Goal: Task Accomplishment & Management: Use online tool/utility

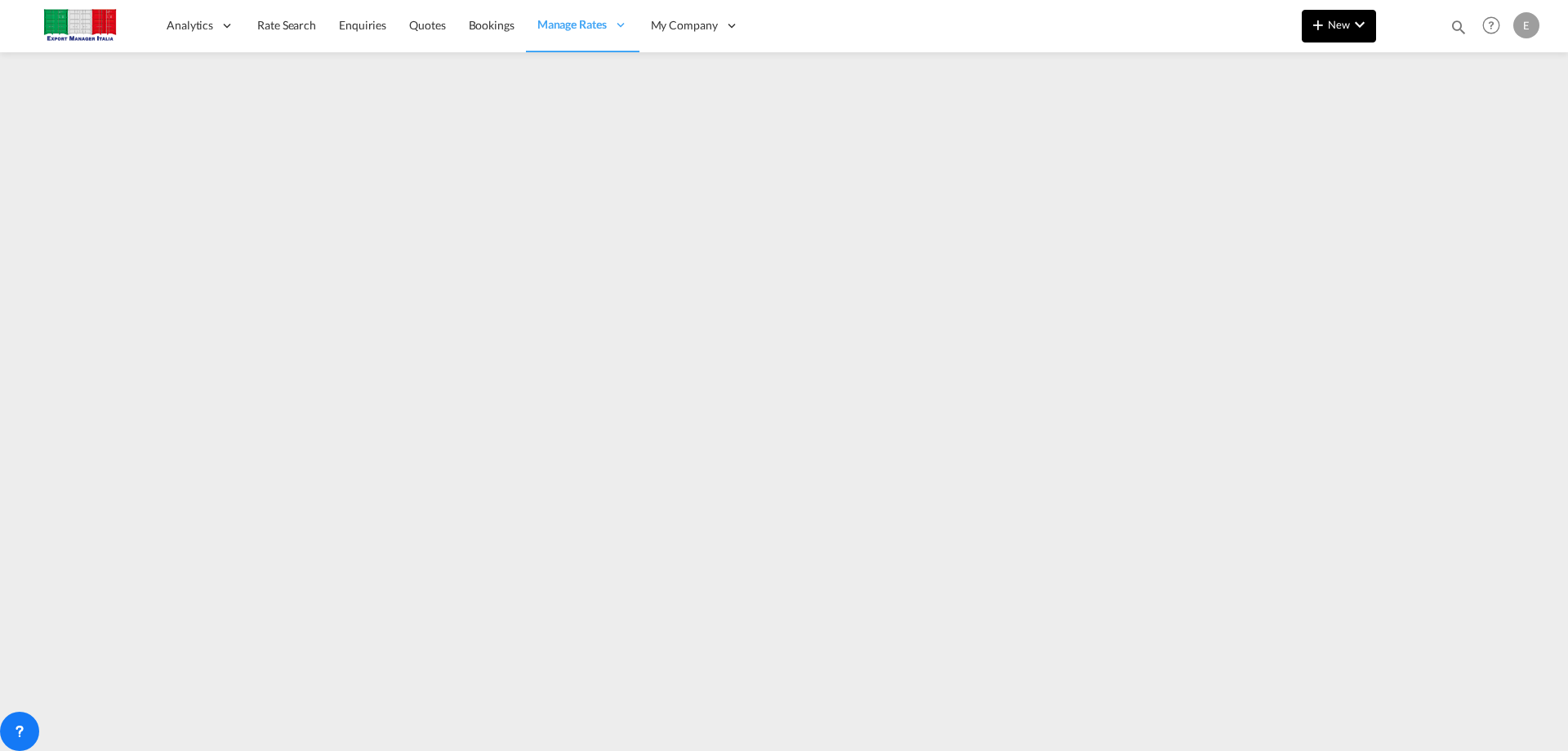
click at [1320, 30] on md-icon "icon-plus 400-fg" at bounding box center [1318, 25] width 20 height 20
click at [856, 63] on md-backdrop at bounding box center [784, 376] width 1568 height 751
click at [1330, 24] on span "New" at bounding box center [1339, 25] width 62 height 13
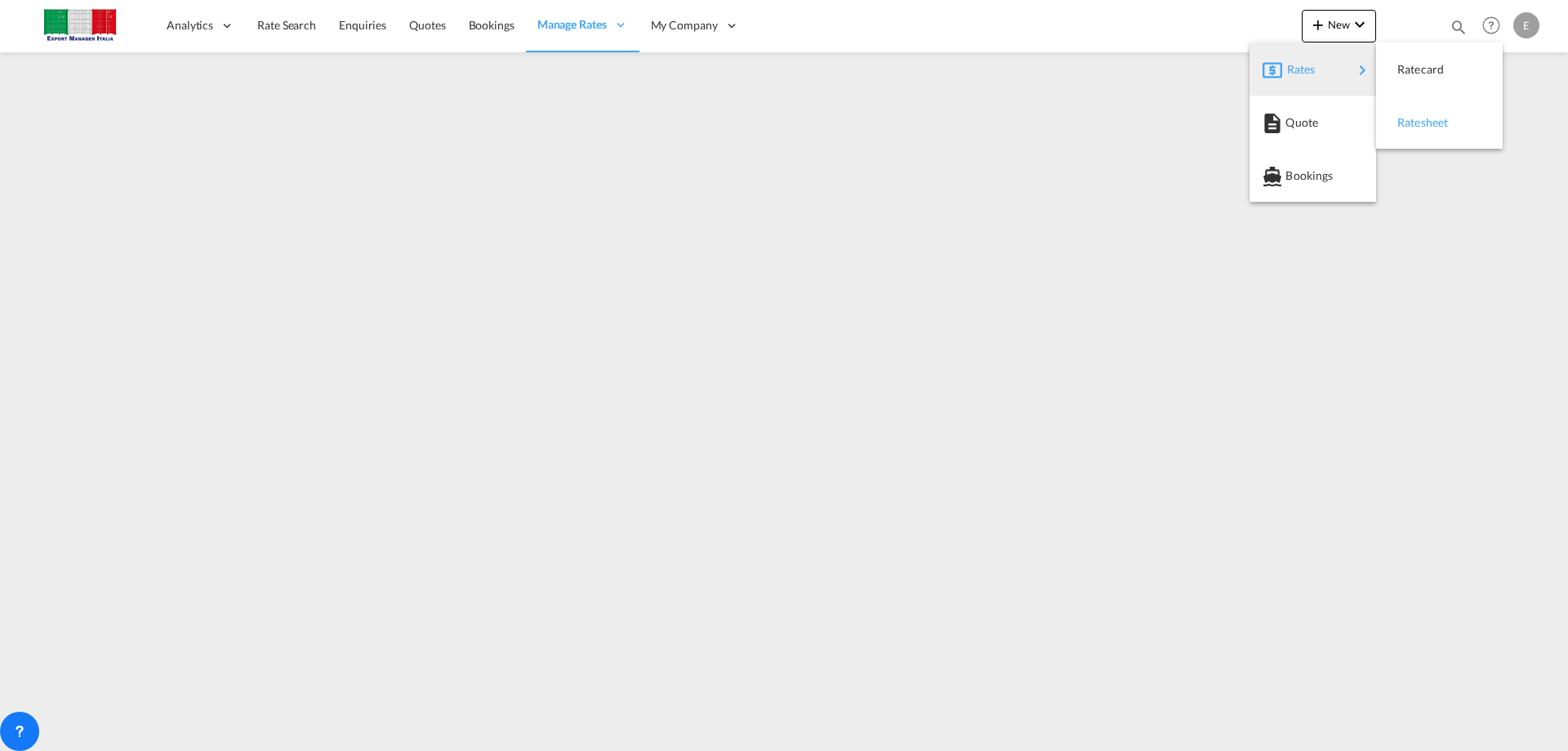
click at [1403, 126] on span "Ratesheet" at bounding box center [1407, 122] width 18 height 32
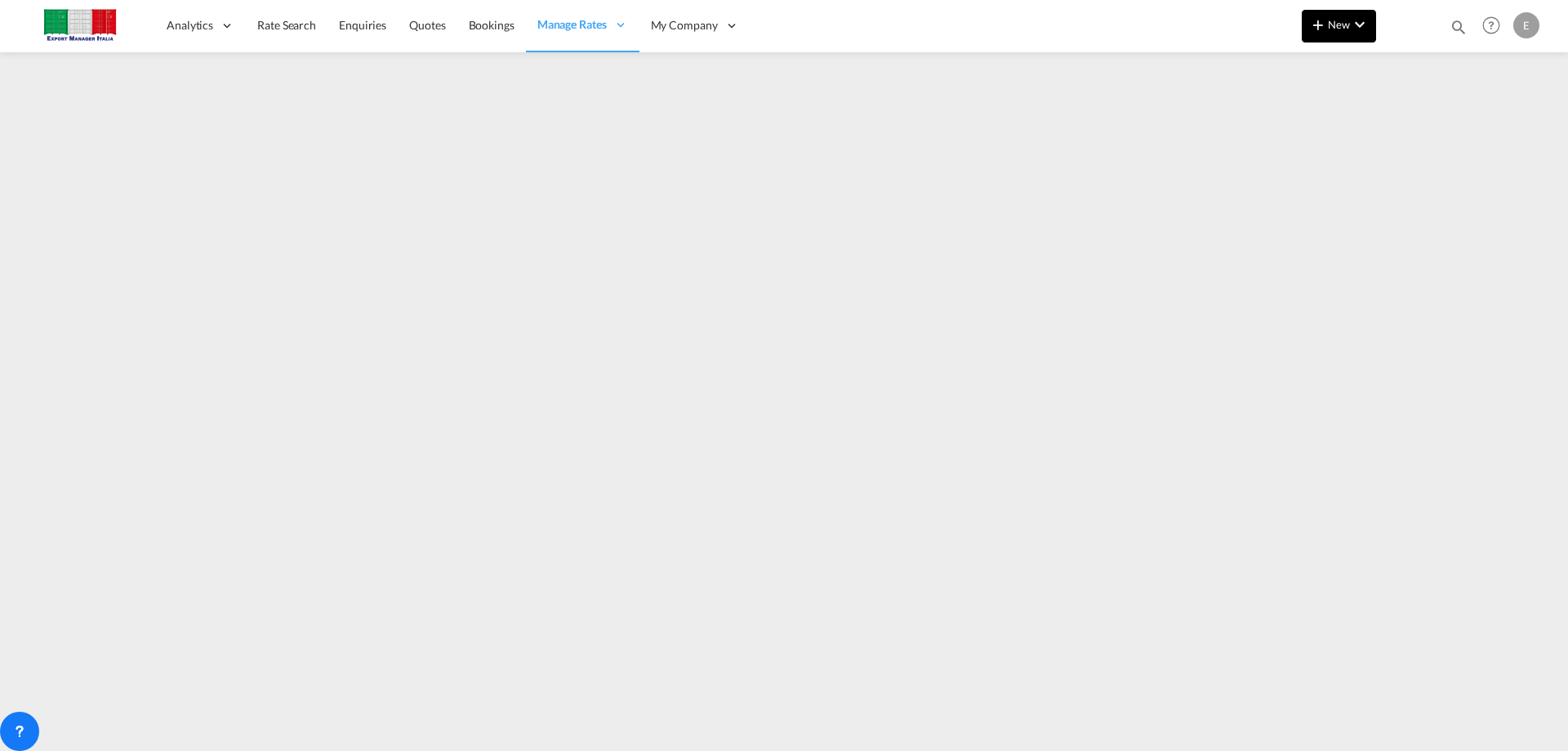
click at [1320, 17] on md-icon "icon-plus 400-fg" at bounding box center [1318, 25] width 20 height 20
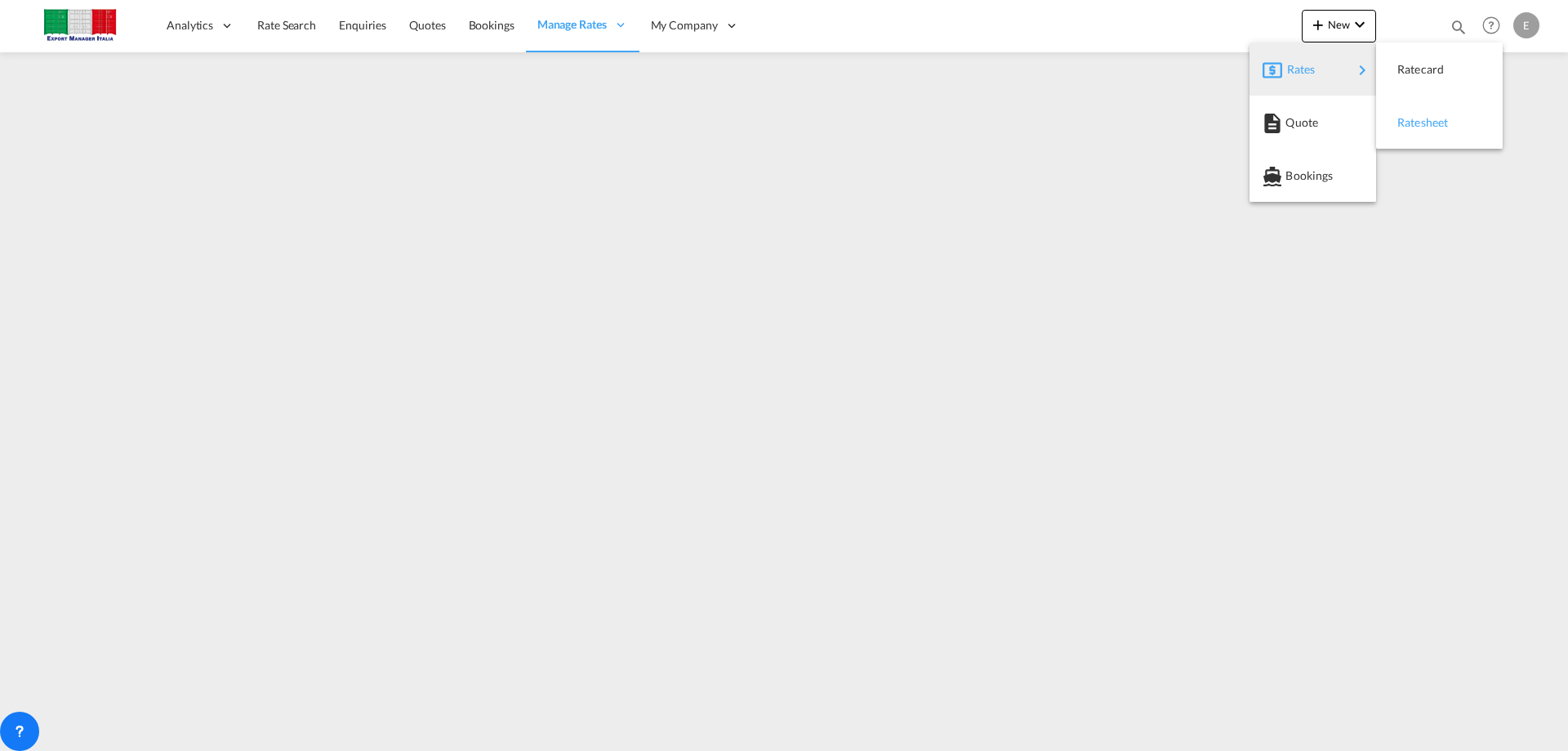
click at [1415, 121] on span "Ratesheet" at bounding box center [1407, 122] width 18 height 32
